Goal: Task Accomplishment & Management: Manage account settings

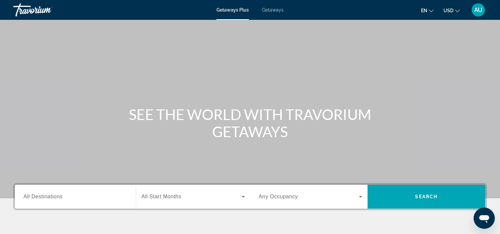
click at [481, 14] on div "AU" at bounding box center [478, 9] width 13 height 13
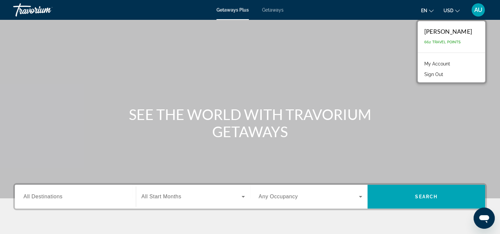
click at [421, 62] on link "My Account" at bounding box center [437, 63] width 32 height 9
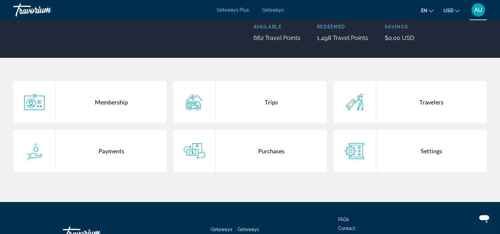
scroll to position [99, 0]
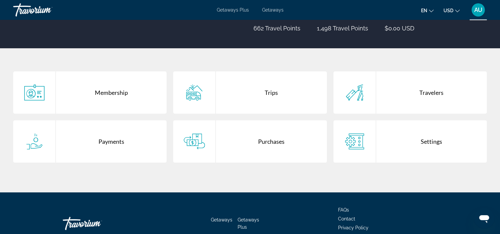
click at [262, 133] on div "Purchases" at bounding box center [271, 141] width 111 height 42
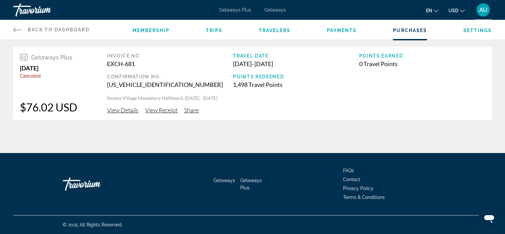
click at [127, 110] on span "View Details" at bounding box center [122, 109] width 31 height 7
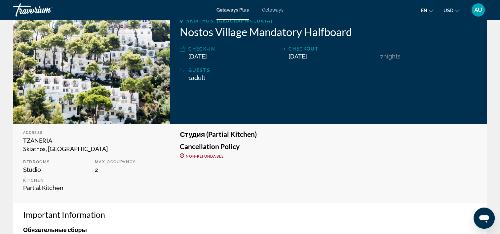
scroll to position [79, 0]
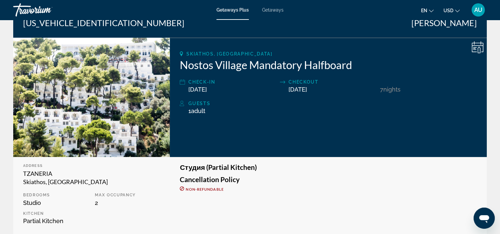
click at [427, 11] on button "en English Español Français Italiano Português русский" at bounding box center [427, 11] width 13 height 10
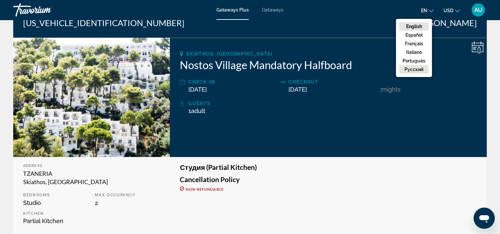
click at [416, 69] on button "русский" at bounding box center [413, 69] width 29 height 9
